Goal: Task Accomplishment & Management: Manage account settings

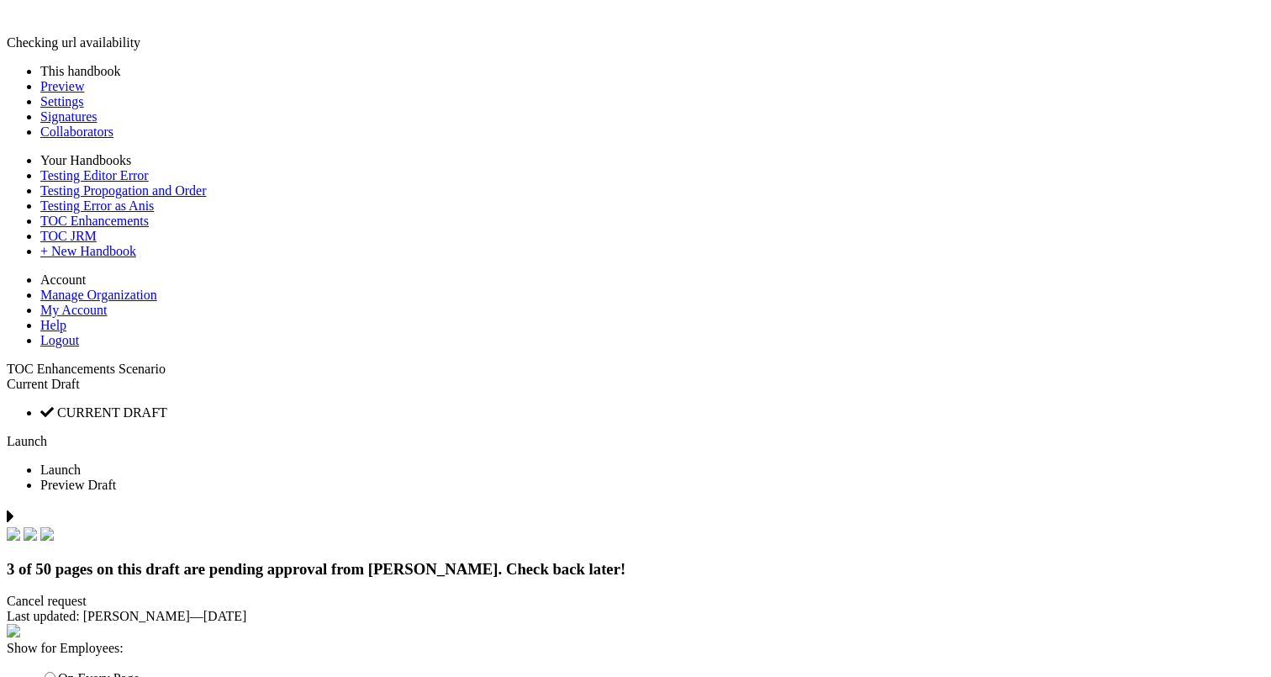
scroll to position [1867, 0]
drag, startPoint x: 541, startPoint y: 240, endPoint x: 974, endPoint y: 235, distance: 433.0
type input "**********"
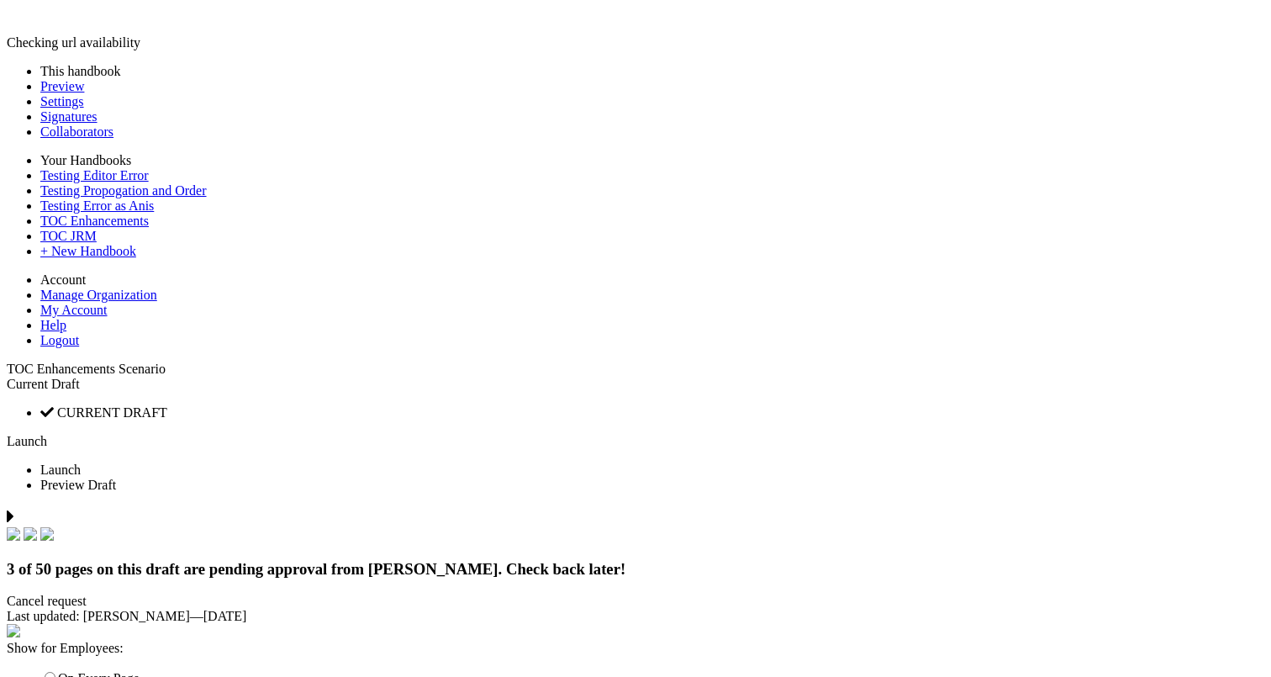
scroll to position [1835, 0]
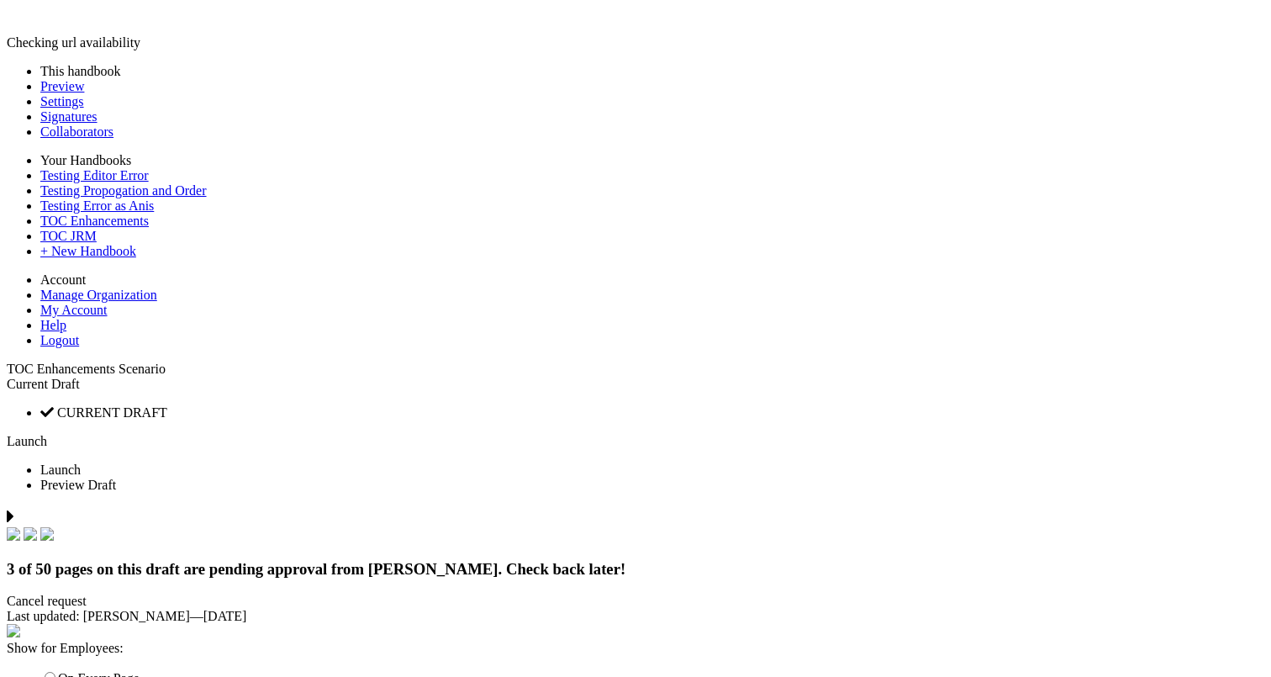
drag, startPoint x: 552, startPoint y: 277, endPoint x: 895, endPoint y: 279, distance: 343.9
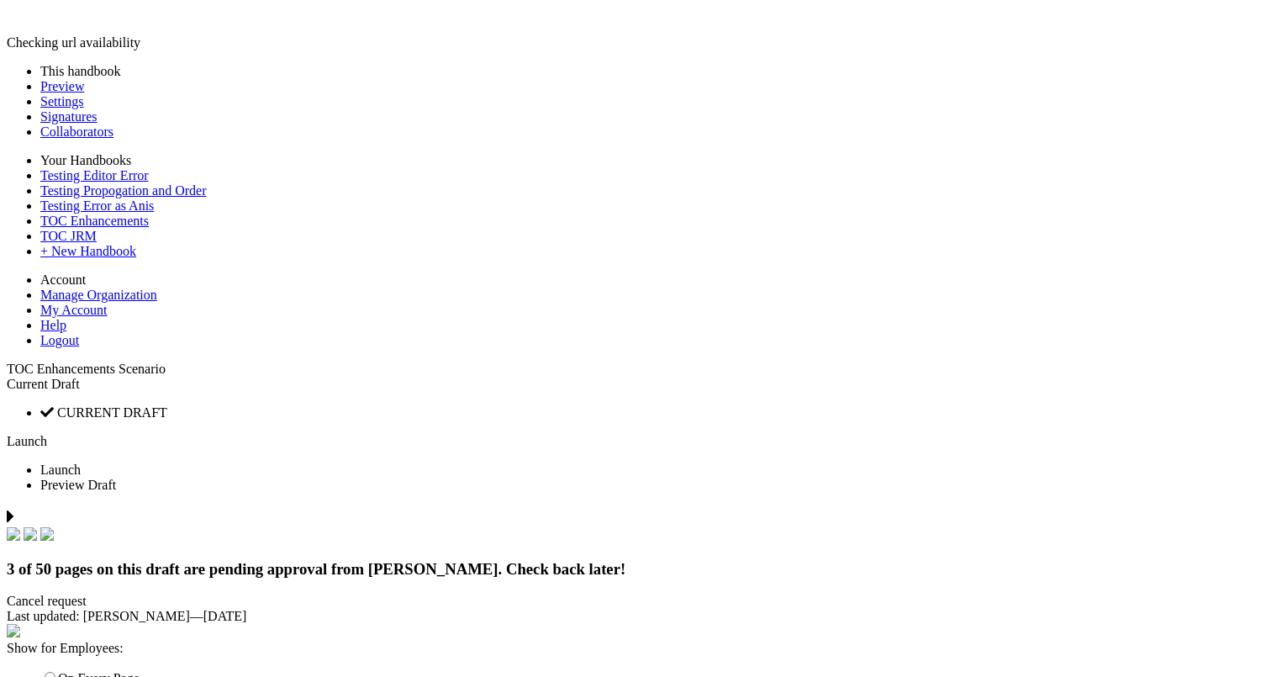
drag, startPoint x: 538, startPoint y: 282, endPoint x: 983, endPoint y: 281, distance: 444.8
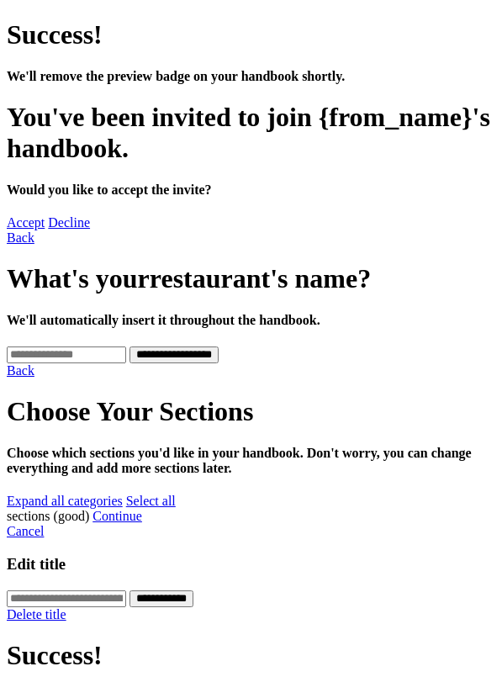
scroll to position [341, 0]
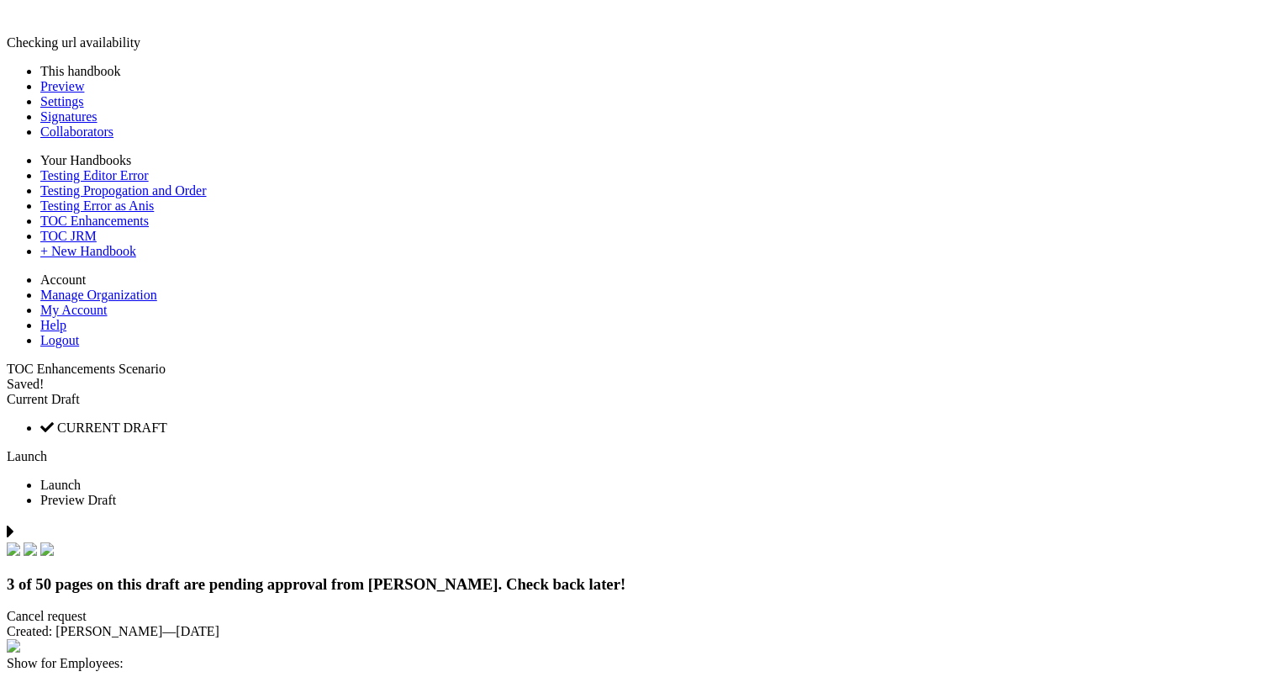
select select "****"
select select "***"
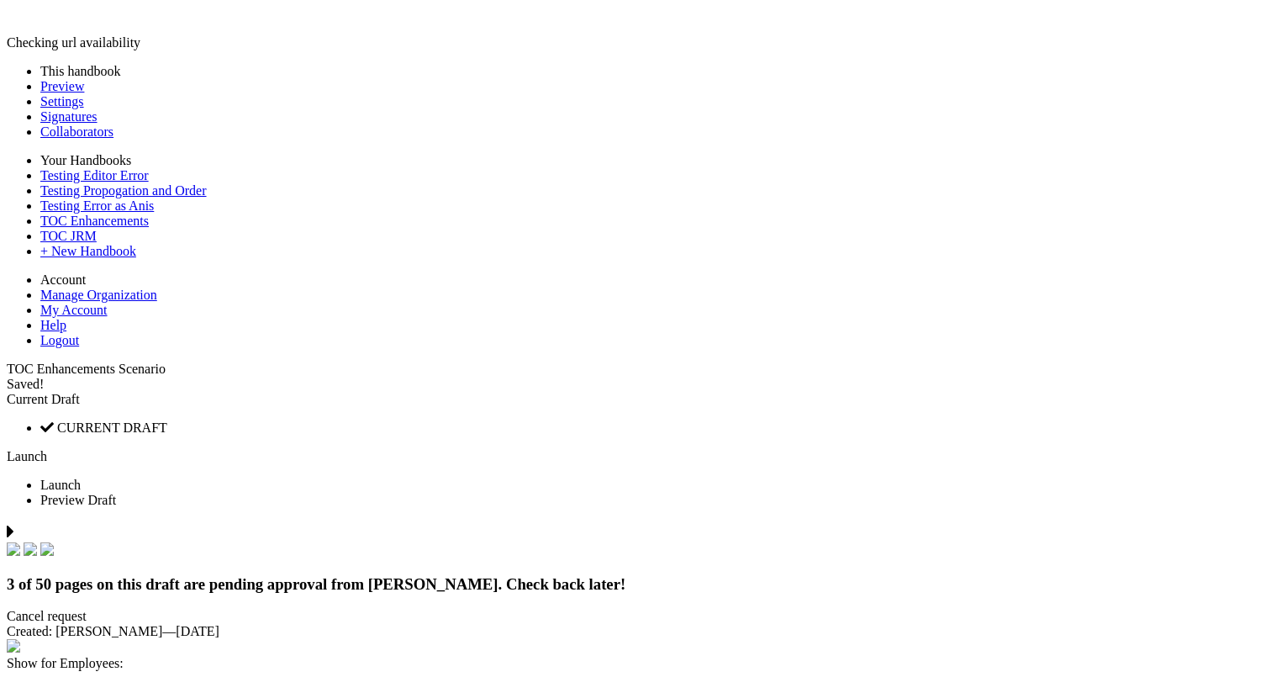
drag, startPoint x: 599, startPoint y: 147, endPoint x: 859, endPoint y: 145, distance: 260.7
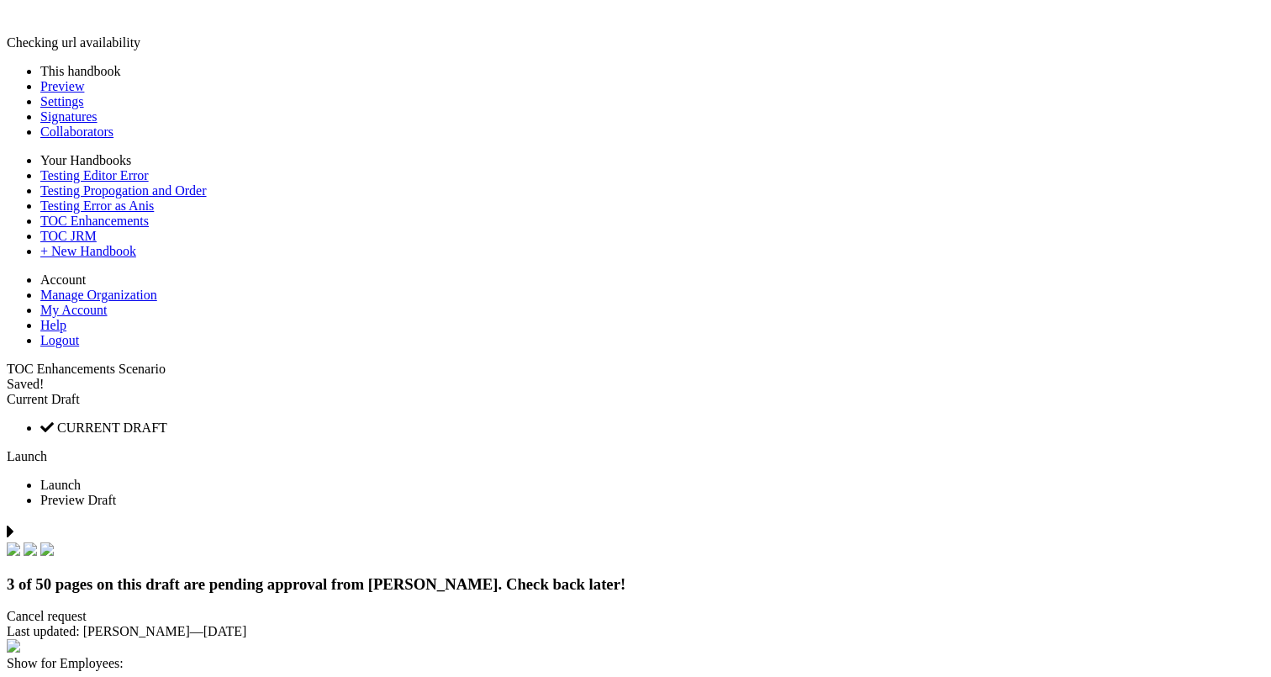
drag, startPoint x: 543, startPoint y: 245, endPoint x: 932, endPoint y: 247, distance: 389.3
drag, startPoint x: 516, startPoint y: 249, endPoint x: 1014, endPoint y: 261, distance: 497.9
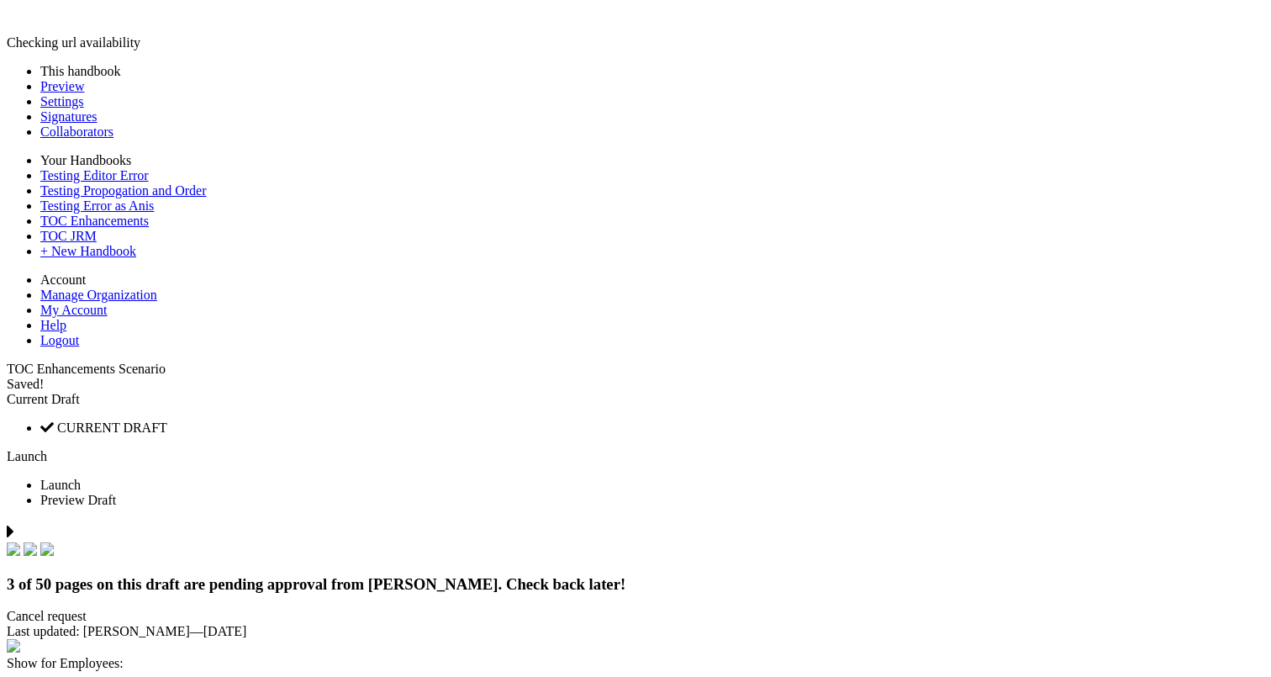
drag, startPoint x: 943, startPoint y: 250, endPoint x: 484, endPoint y: 247, distance: 458.2
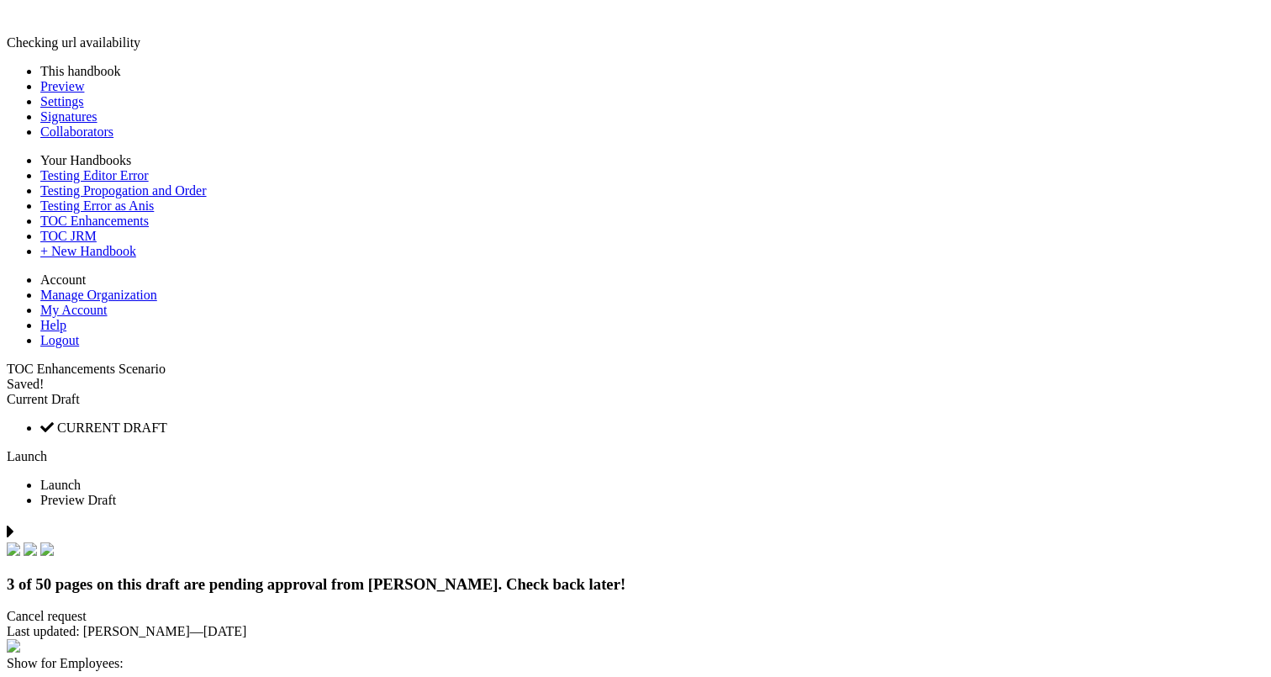
type input "*"
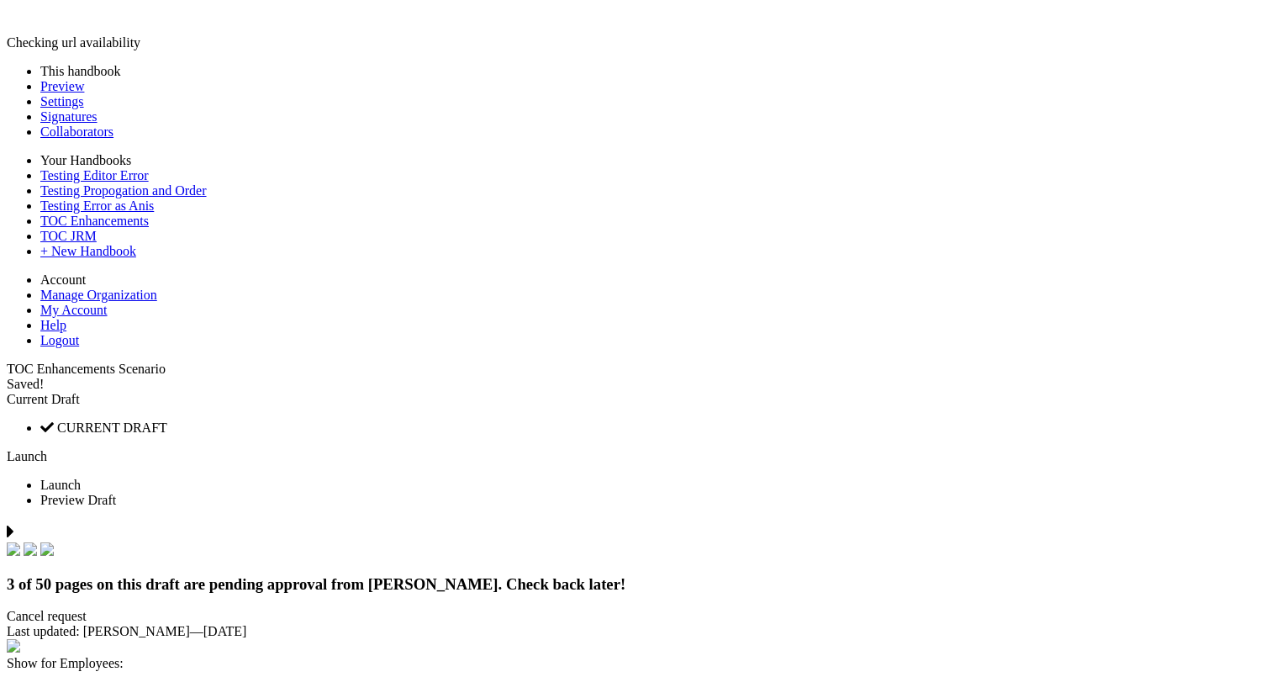
scroll to position [1867, 0]
drag, startPoint x: 903, startPoint y: 242, endPoint x: 548, endPoint y: 257, distance: 355.1
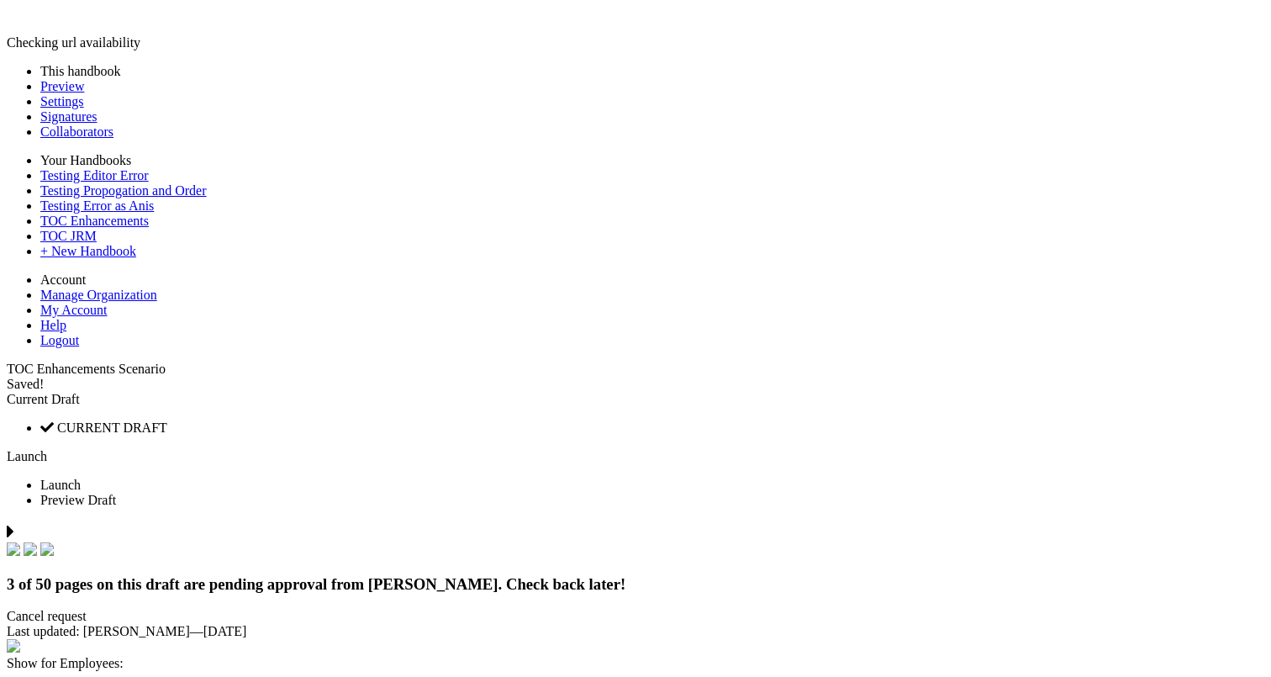
drag, startPoint x: 519, startPoint y: 255, endPoint x: 547, endPoint y: 255, distance: 27.7
drag, startPoint x: 517, startPoint y: 248, endPoint x: 539, endPoint y: 248, distance: 21.9
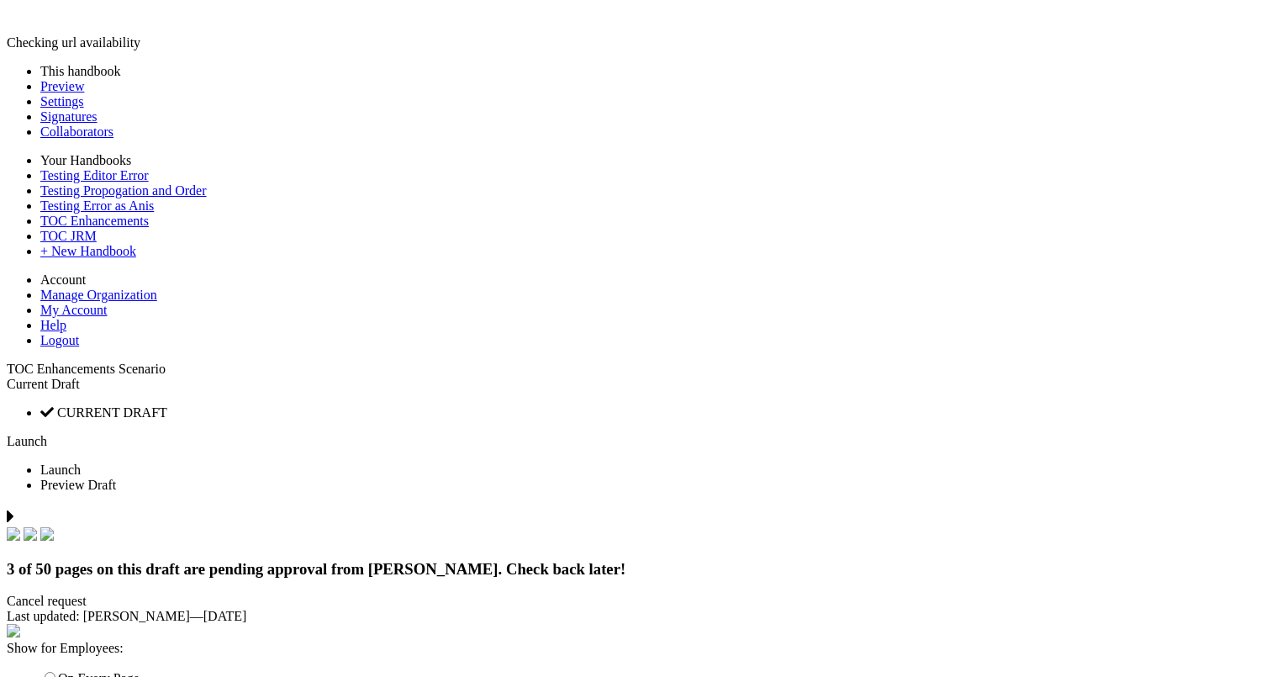
drag, startPoint x: 541, startPoint y: 248, endPoint x: 992, endPoint y: 243, distance: 451.5
type input "**********"
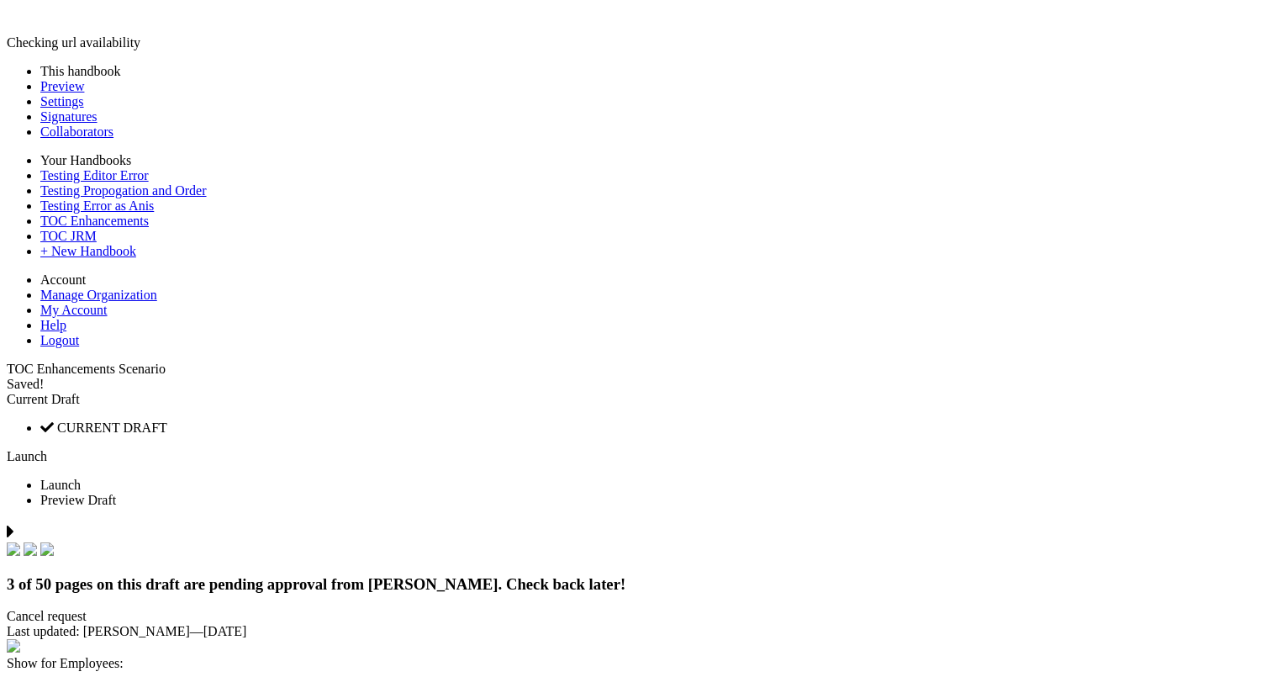
drag, startPoint x: 535, startPoint y: 250, endPoint x: 984, endPoint y: 227, distance: 449.6
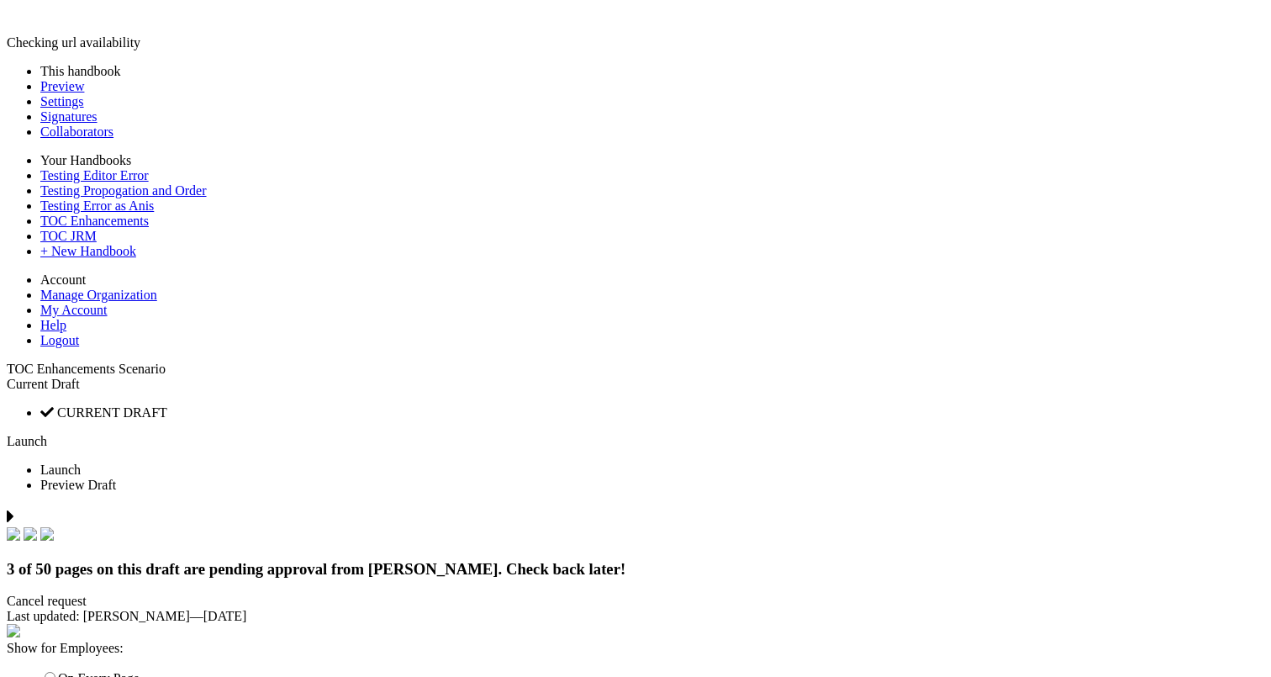
click at [47, 434] on link "Launch" at bounding box center [27, 441] width 40 height 14
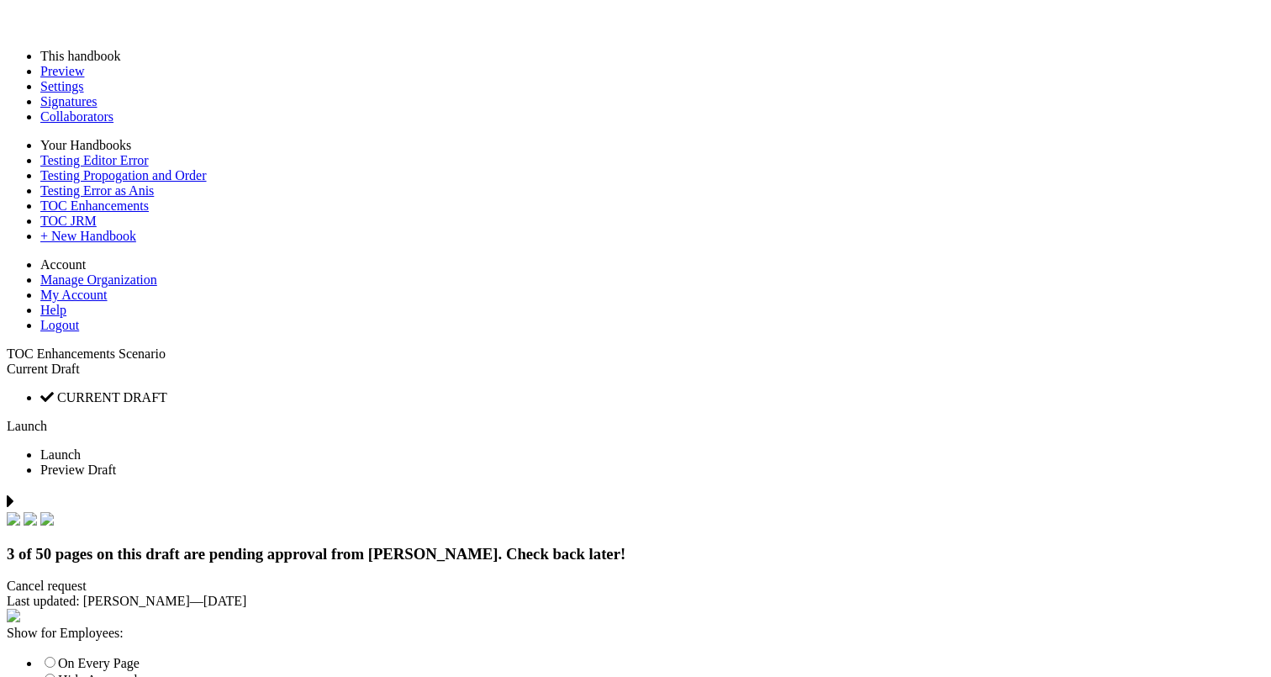
scroll to position [0, 0]
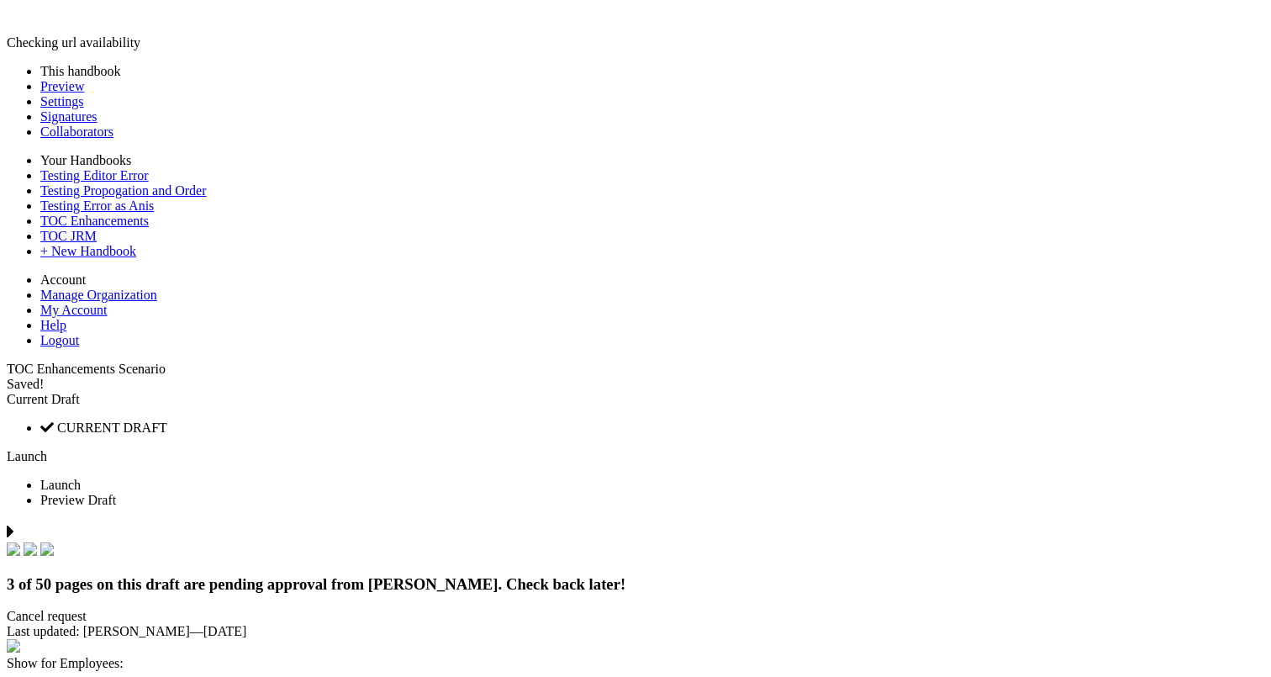
click at [47, 449] on link "Launch" at bounding box center [27, 456] width 40 height 14
